Goal: Find specific page/section: Find specific page/section

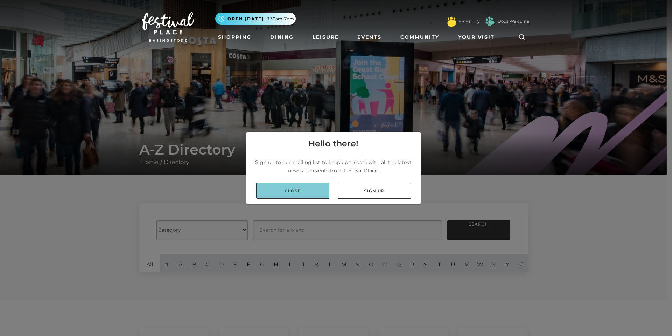
click at [302, 192] on link "Close" at bounding box center [292, 191] width 73 height 16
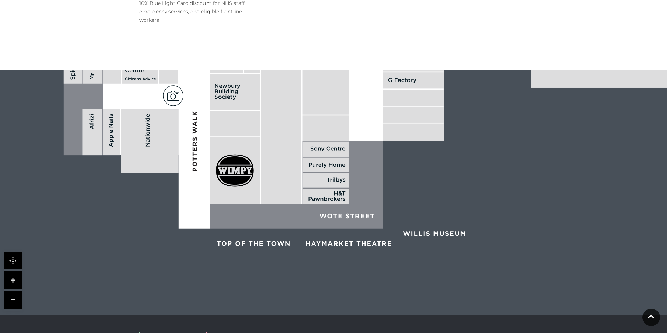
scroll to position [560, 0]
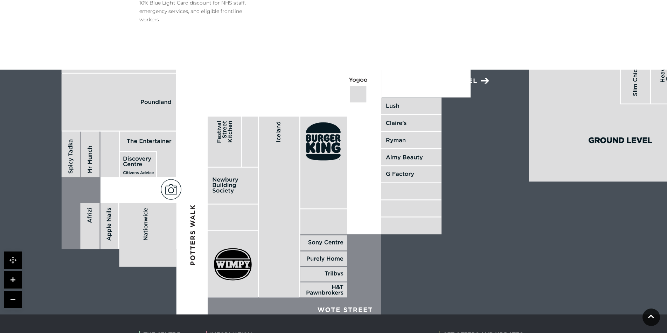
drag, startPoint x: 221, startPoint y: 156, endPoint x: 215, endPoint y: 252, distance: 96.1
click at [215, 252] on icon at bounding box center [232, 265] width 37 height 32
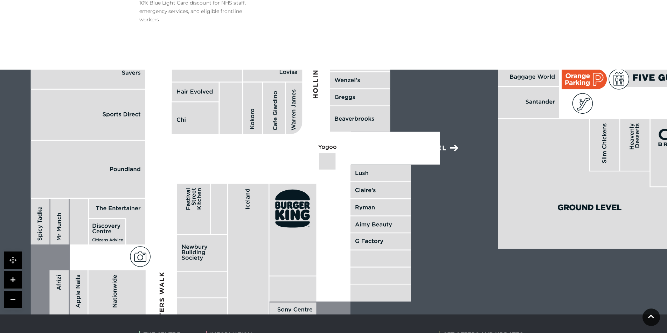
drag, startPoint x: 310, startPoint y: 155, endPoint x: 283, endPoint y: 230, distance: 80.1
click at [283, 230] on rect at bounding box center [293, 230] width 47 height 92
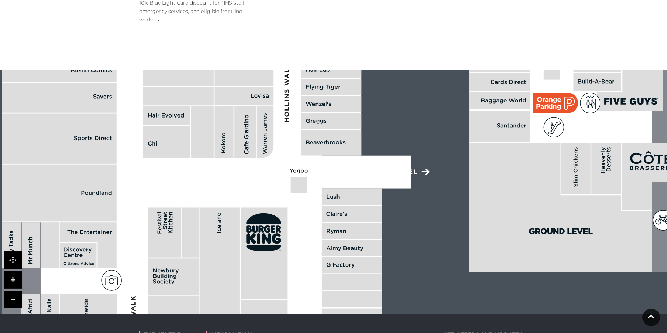
drag, startPoint x: 312, startPoint y: 146, endPoint x: 283, endPoint y: 160, distance: 31.6
click at [283, 160] on polygon at bounding box center [332, 30] width 660 height 765
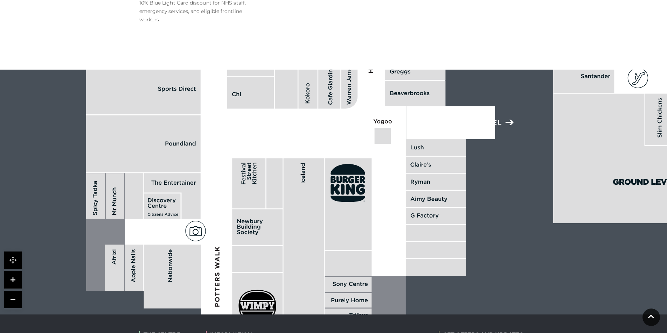
drag, startPoint x: 279, startPoint y: 138, endPoint x: 338, endPoint y: 100, distance: 71.0
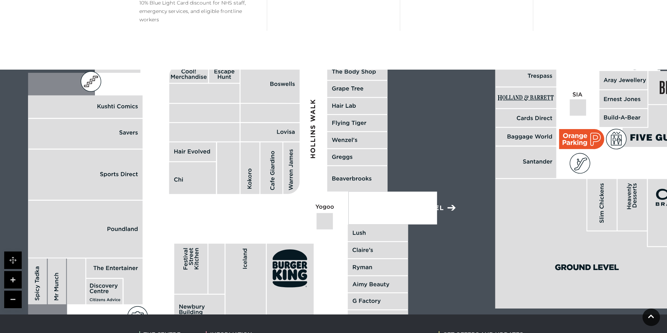
drag, startPoint x: 246, startPoint y: 186, endPoint x: 226, endPoint y: 232, distance: 50.6
click at [225, 233] on polygon at bounding box center [358, 66] width 660 height 765
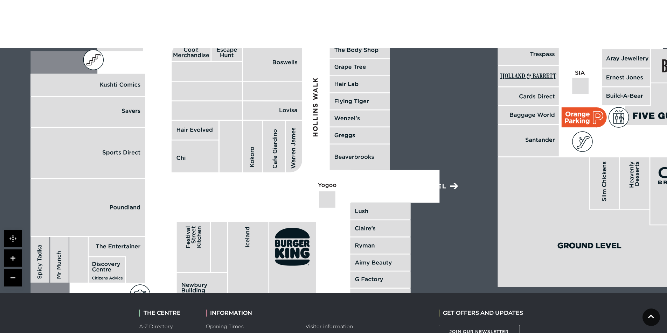
scroll to position [581, 0]
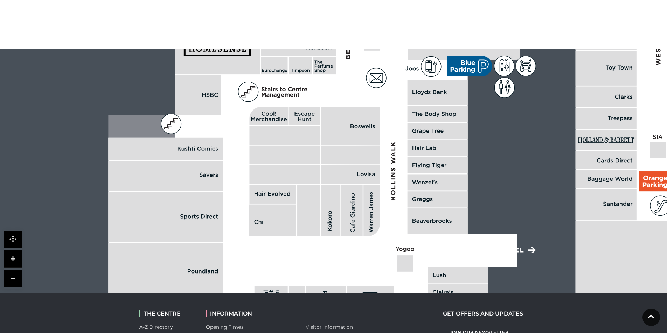
drag, startPoint x: 228, startPoint y: 151, endPoint x: 287, endPoint y: 179, distance: 65.3
click at [297, 185] on rect at bounding box center [308, 211] width 22 height 52
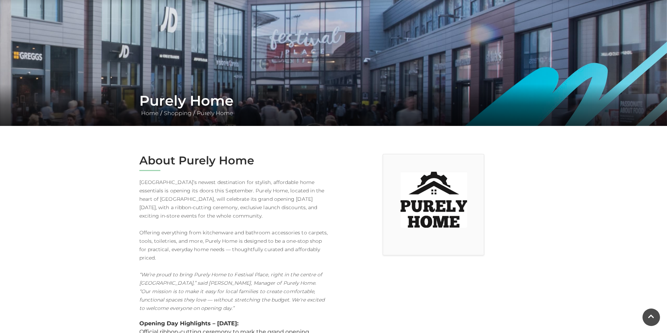
scroll to position [0, 0]
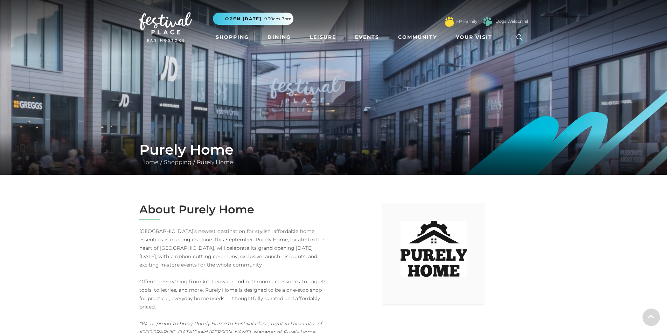
scroll to position [175, 0]
